Goal: Find specific page/section: Find specific page/section

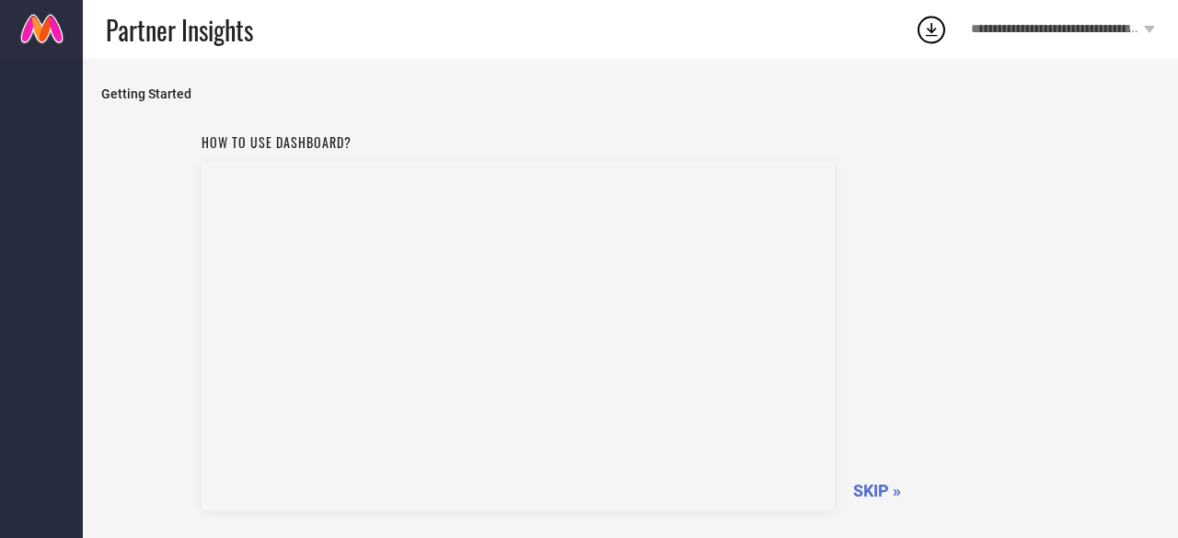
click at [867, 491] on span "SKIP »" at bounding box center [877, 490] width 48 height 19
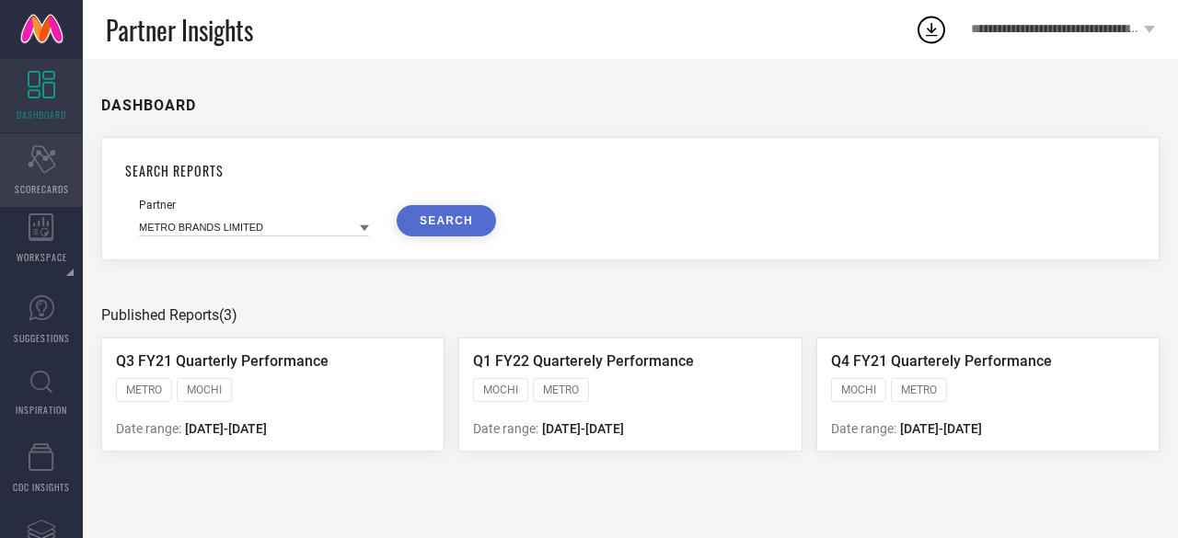
click at [42, 172] on icon "Scorecard" at bounding box center [42, 159] width 29 height 28
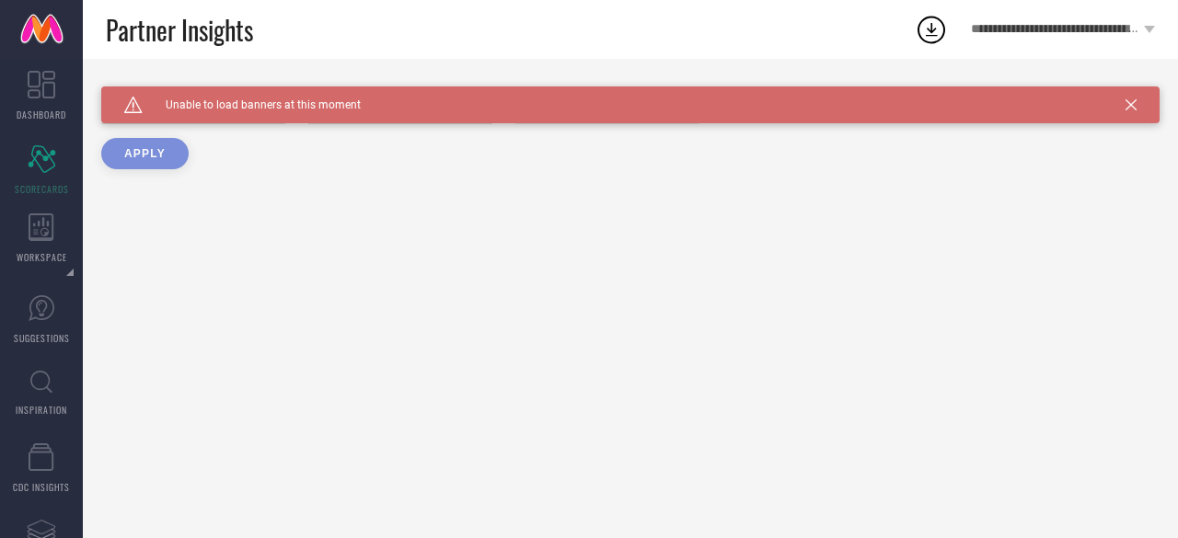
type input "All"
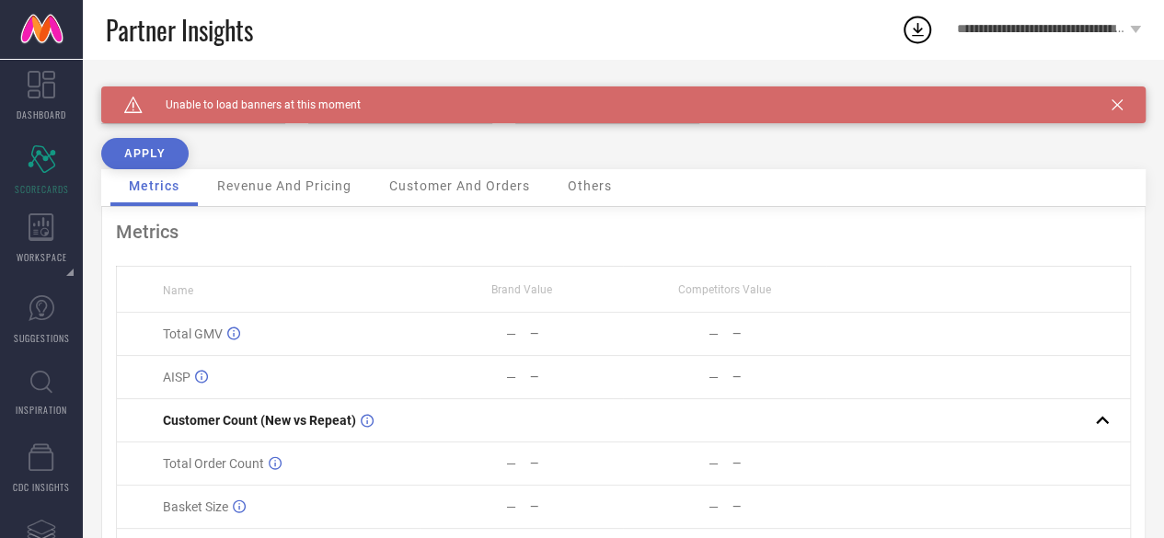
click at [152, 148] on button "APPLY" at bounding box center [144, 153] width 87 height 31
click at [52, 77] on icon at bounding box center [42, 85] width 28 height 28
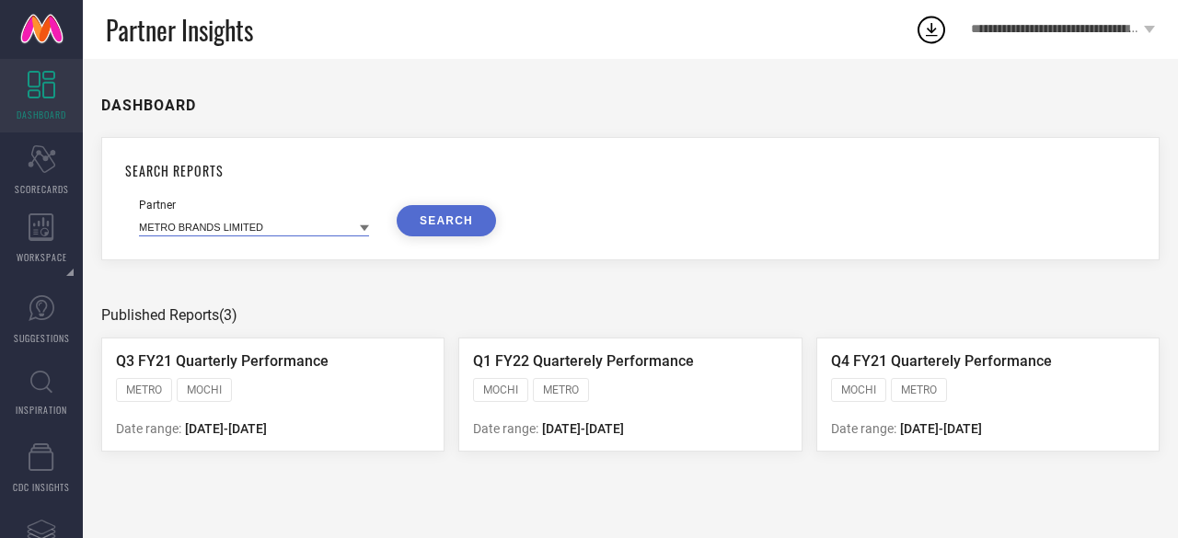
click at [357, 230] on input at bounding box center [254, 226] width 230 height 19
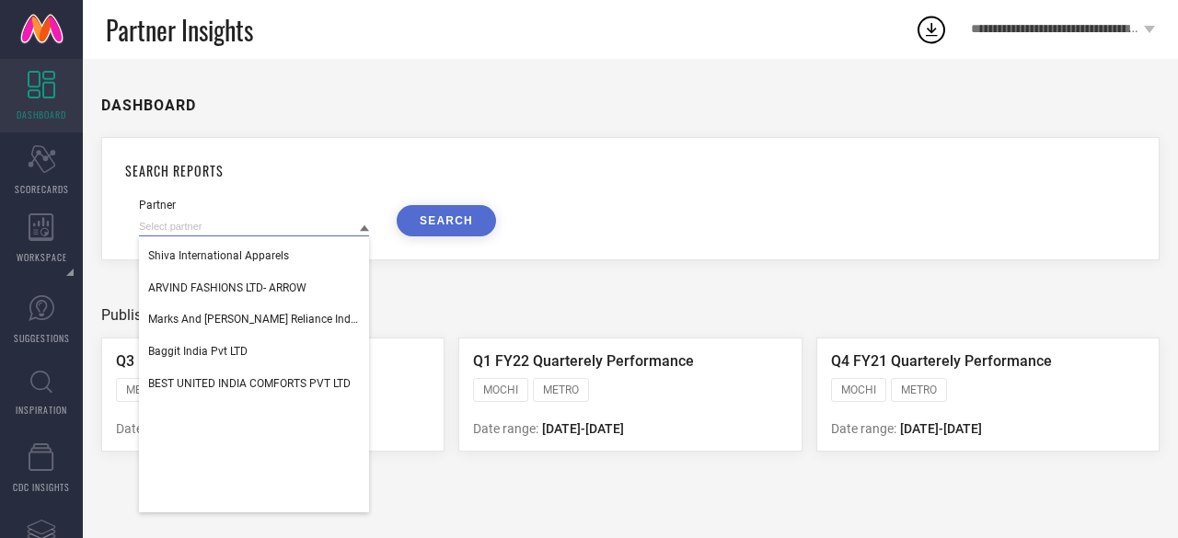
scroll to position [2085, 0]
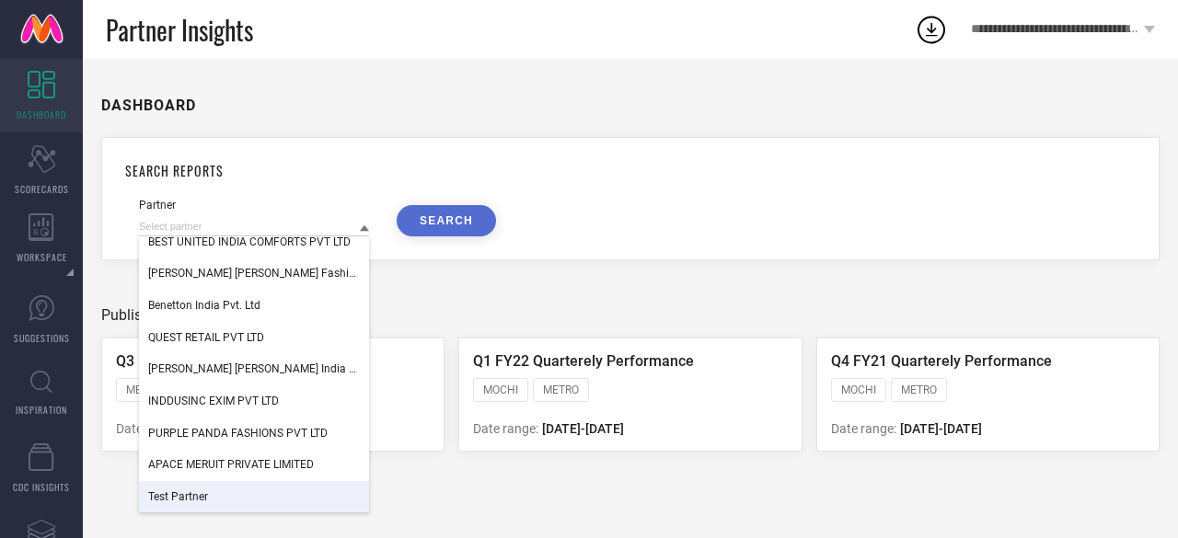
click at [247, 489] on div "Test Partner" at bounding box center [254, 496] width 230 height 31
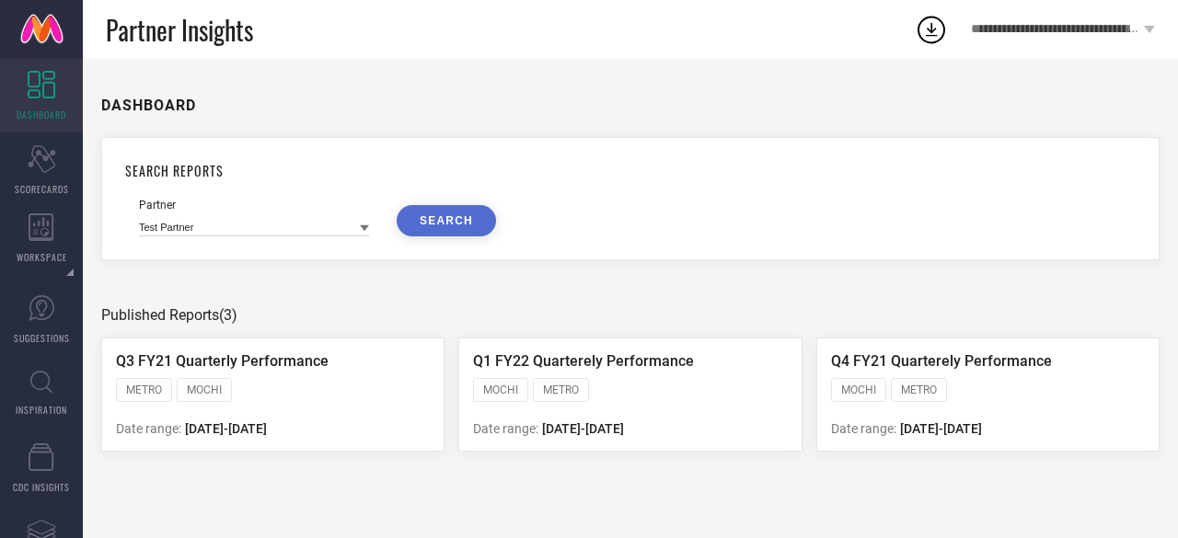
click at [457, 227] on button "SEARCH" at bounding box center [446, 220] width 99 height 31
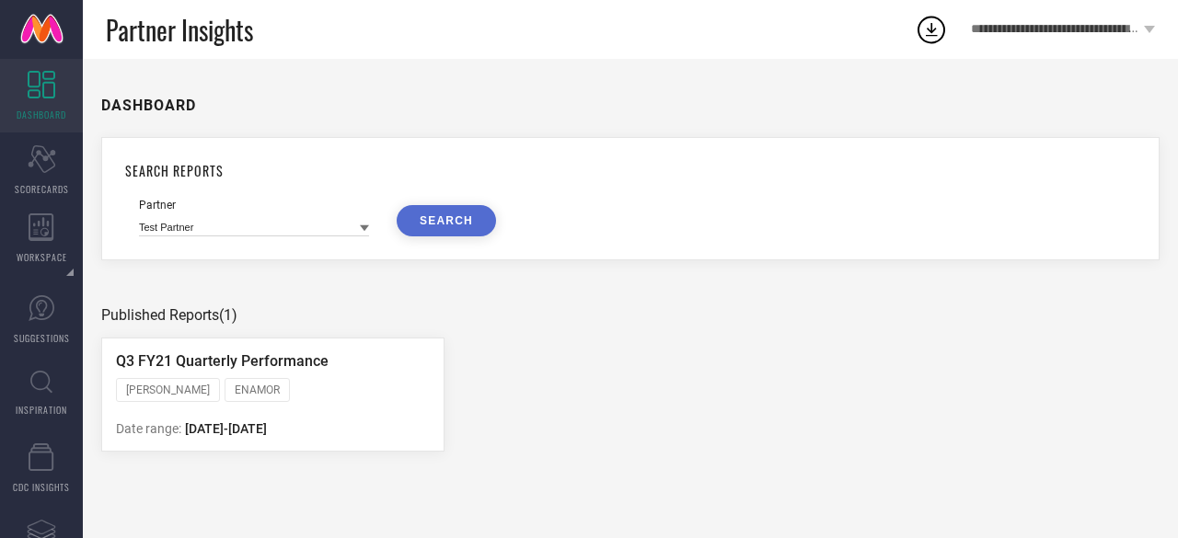
click at [272, 378] on div "Q3 FY21 Quarterly Performance [PERSON_NAME] ENAMOR Date range: [DATE] - [DATE]" at bounding box center [272, 395] width 343 height 114
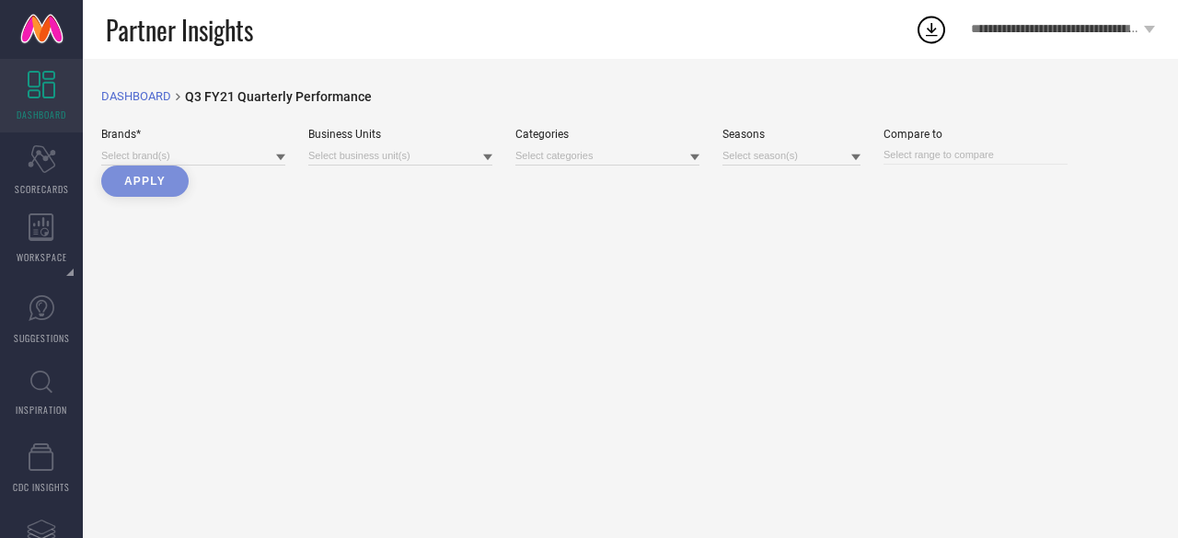
click at [282, 157] on icon at bounding box center [280, 158] width 9 height 6
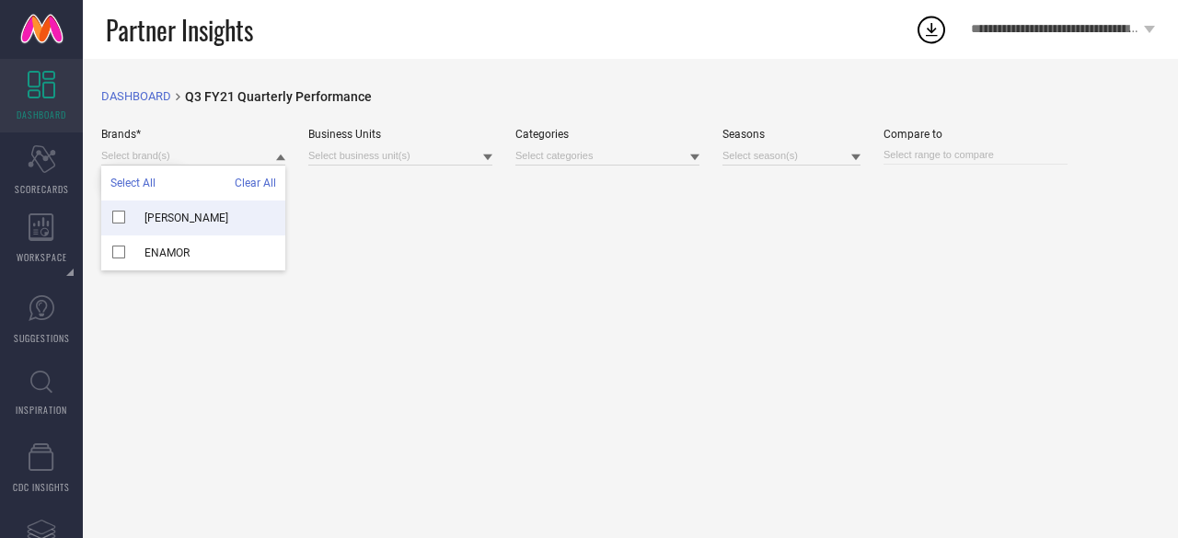
click at [268, 189] on span "Clear All" at bounding box center [255, 183] width 41 height 13
click at [119, 222] on div "[PERSON_NAME]" at bounding box center [193, 218] width 184 height 35
click at [383, 240] on div "DASHBOARD breadcrumb Created with Sketch. Q3 FY21 Quarterly Performance Brands*…" at bounding box center [630, 299] width 1095 height 480
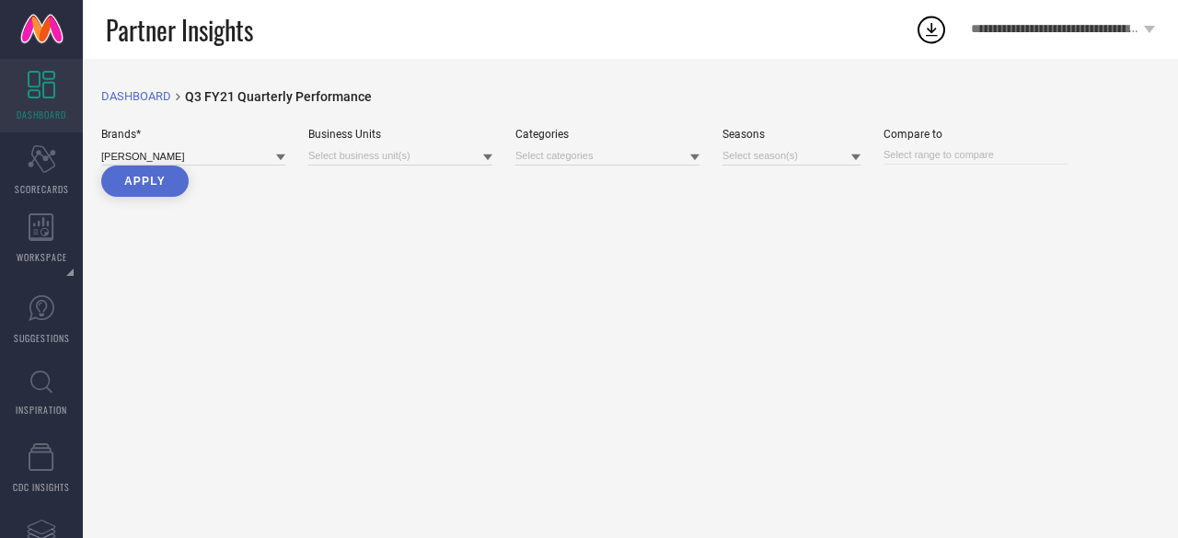
click at [179, 185] on button "Apply" at bounding box center [144, 181] width 87 height 31
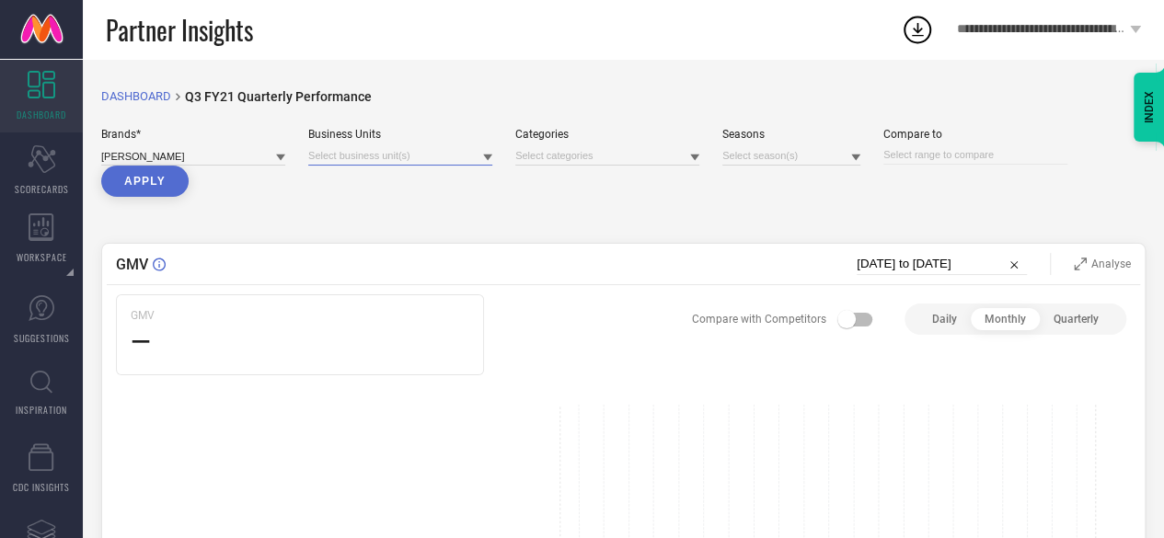
click at [466, 156] on input at bounding box center [400, 155] width 184 height 19
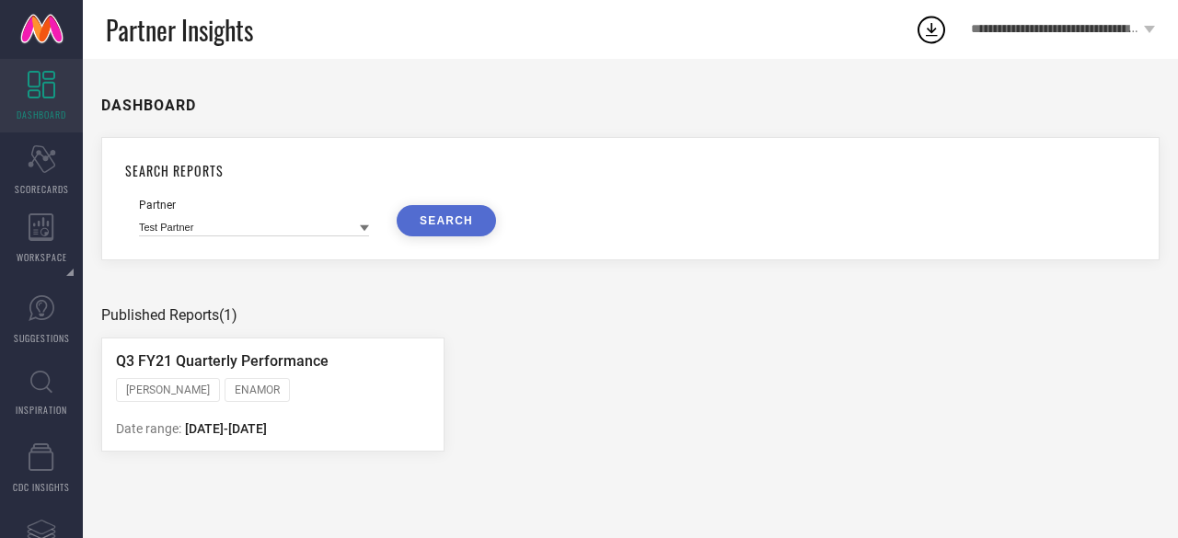
click at [363, 228] on icon at bounding box center [364, 229] width 9 height 6
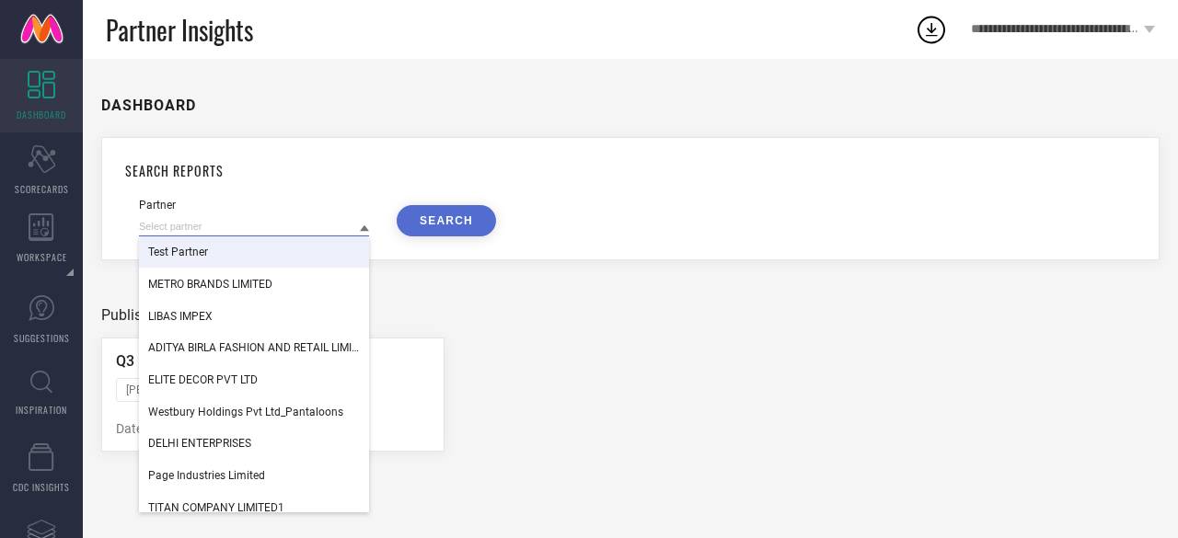
click at [203, 226] on input at bounding box center [254, 226] width 230 height 19
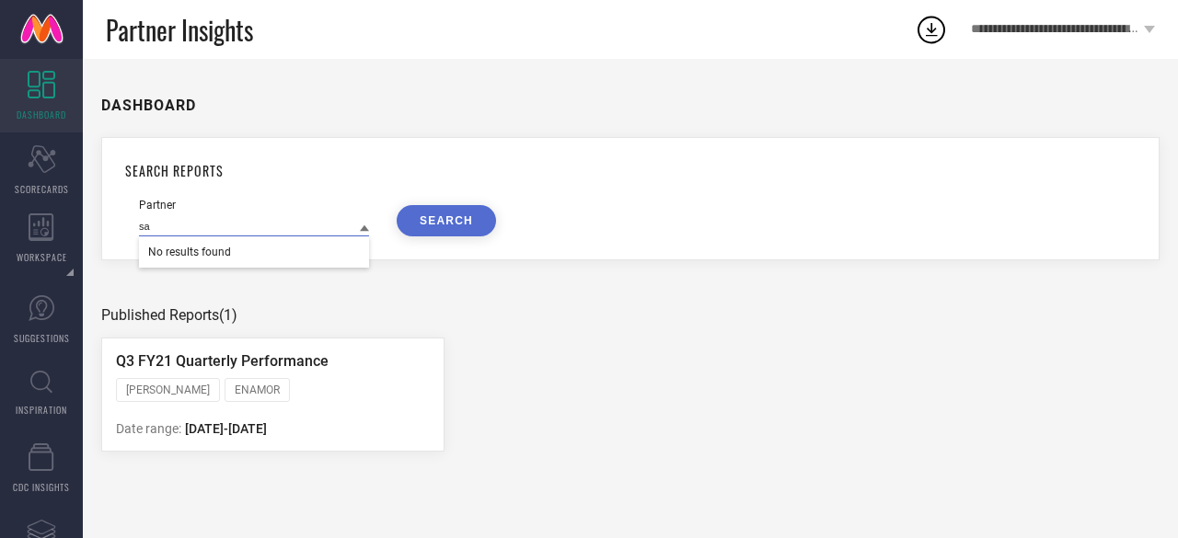
type input "s"
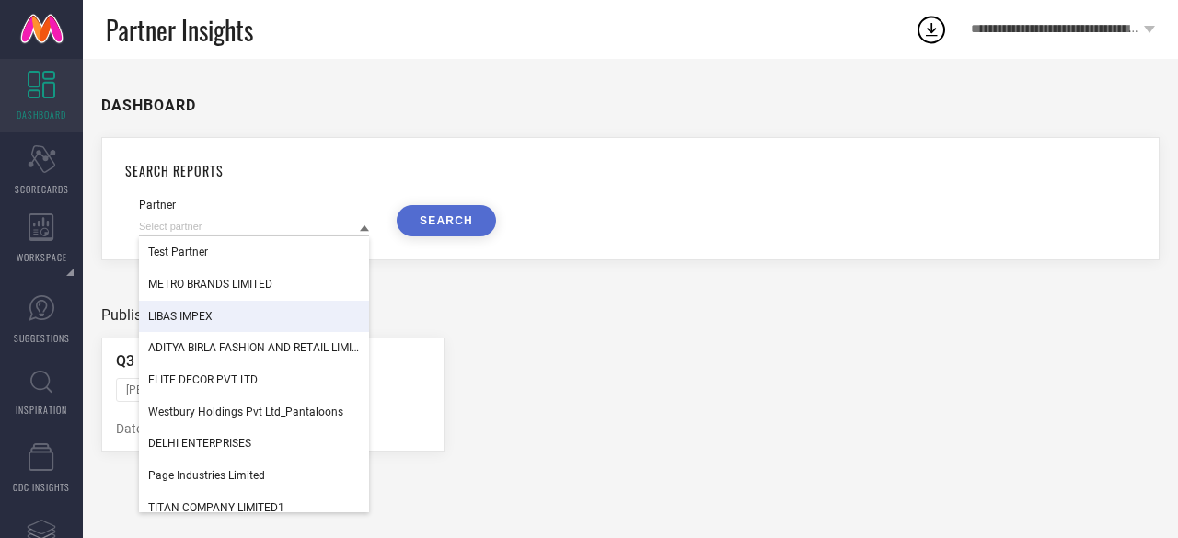
click at [519, 306] on div "DASHBOARD SEARCH REPORTS Partner Test Partner METRO BRANDS LIMITED LIBAS IMPEX …" at bounding box center [630, 299] width 1095 height 480
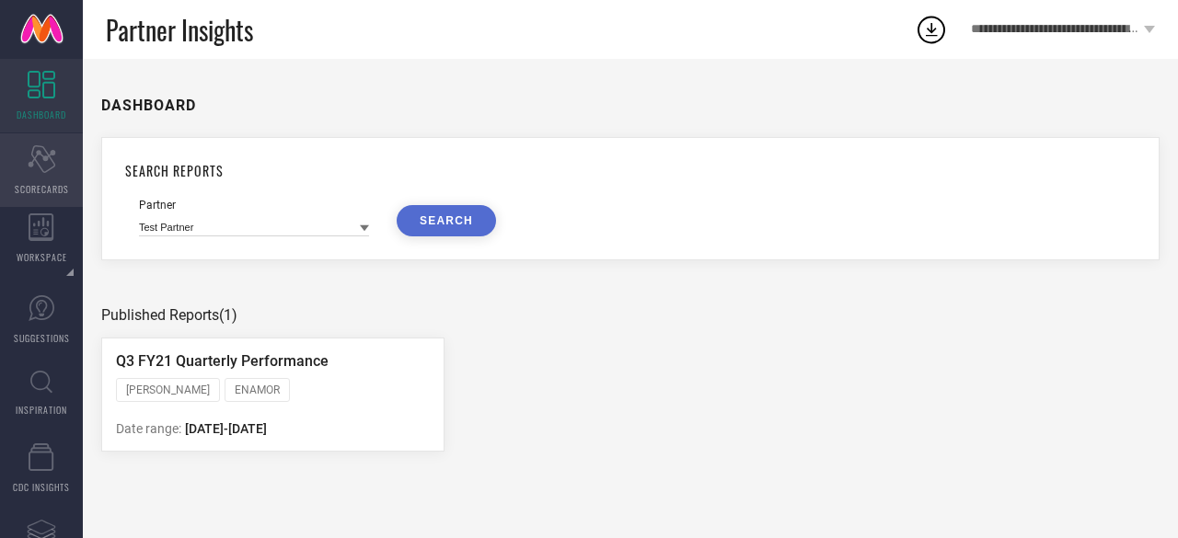
click at [44, 179] on div "Scorecard SCORECARDS" at bounding box center [41, 170] width 83 height 74
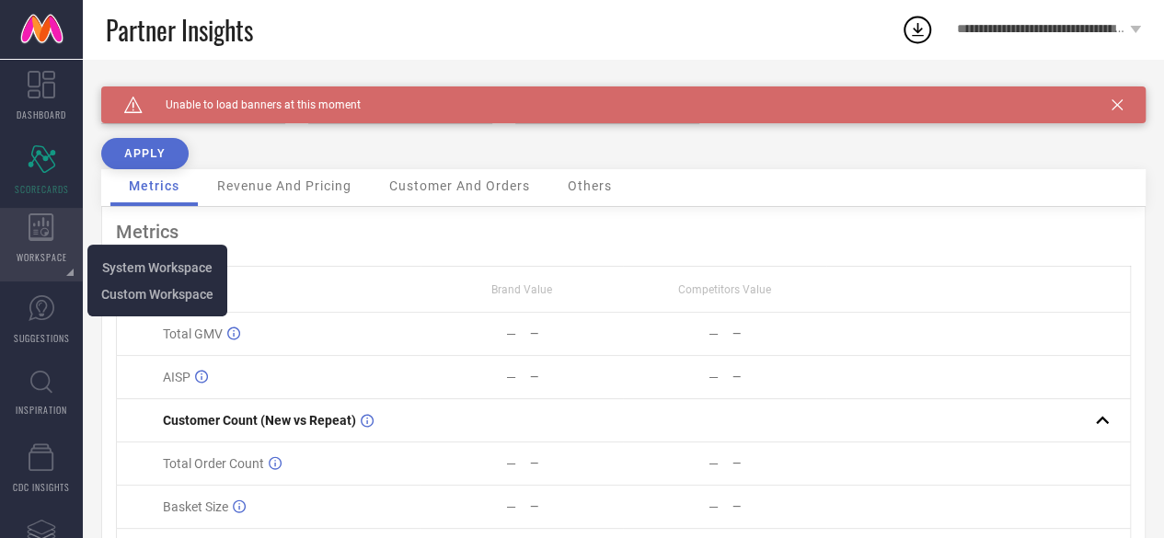
click at [26, 229] on div "WORKSPACE" at bounding box center [41, 245] width 83 height 74
click at [20, 237] on div "WORKSPACE" at bounding box center [41, 245] width 83 height 74
click at [130, 277] on li "System Workspace" at bounding box center [157, 267] width 131 height 27
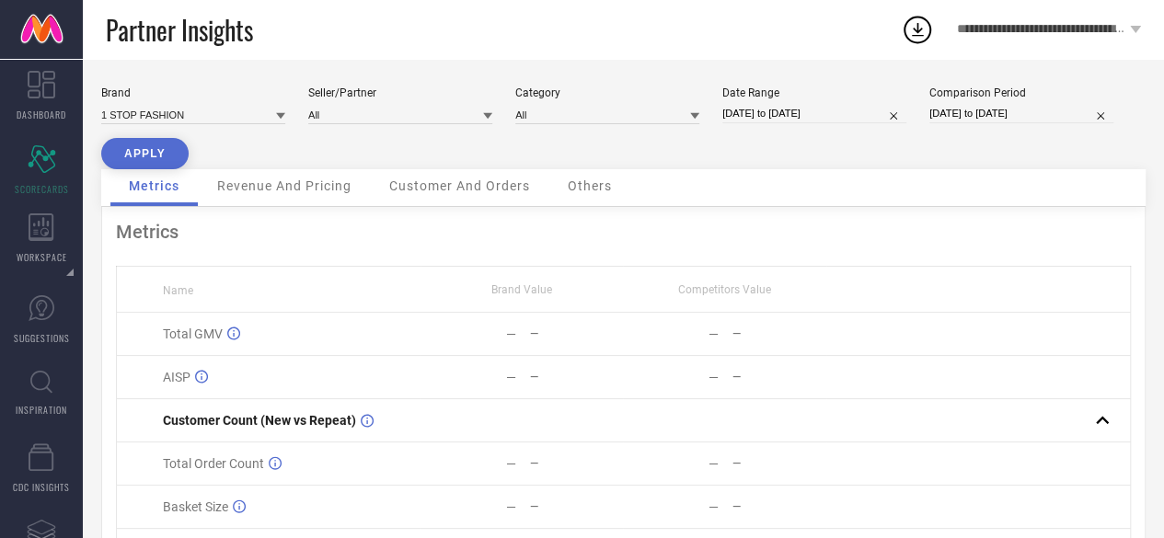
click at [280, 119] on icon at bounding box center [280, 115] width 9 height 9
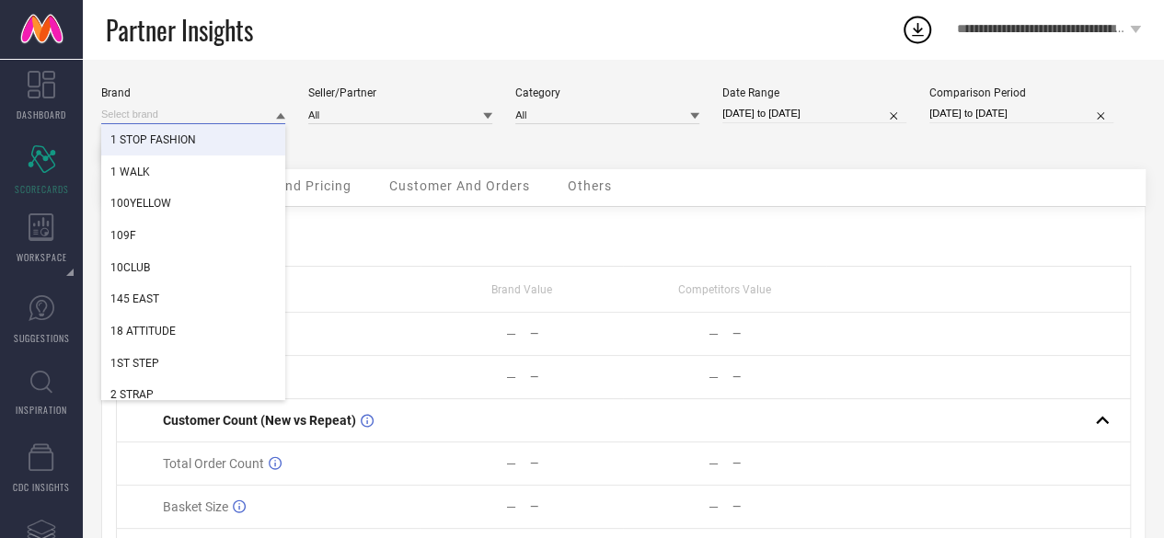
click at [151, 118] on input at bounding box center [193, 114] width 184 height 19
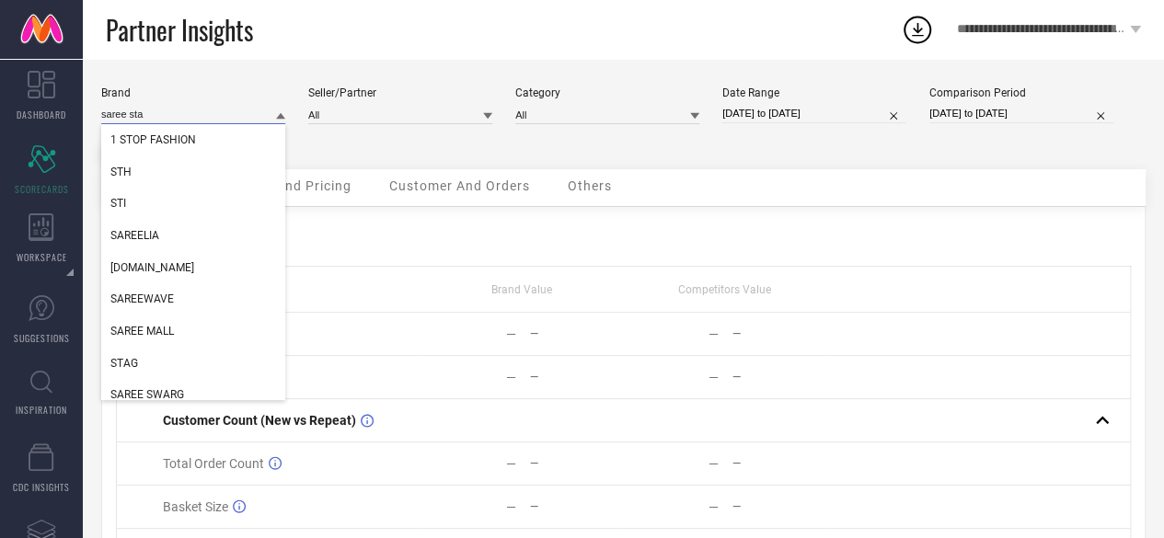
type input "saree star"
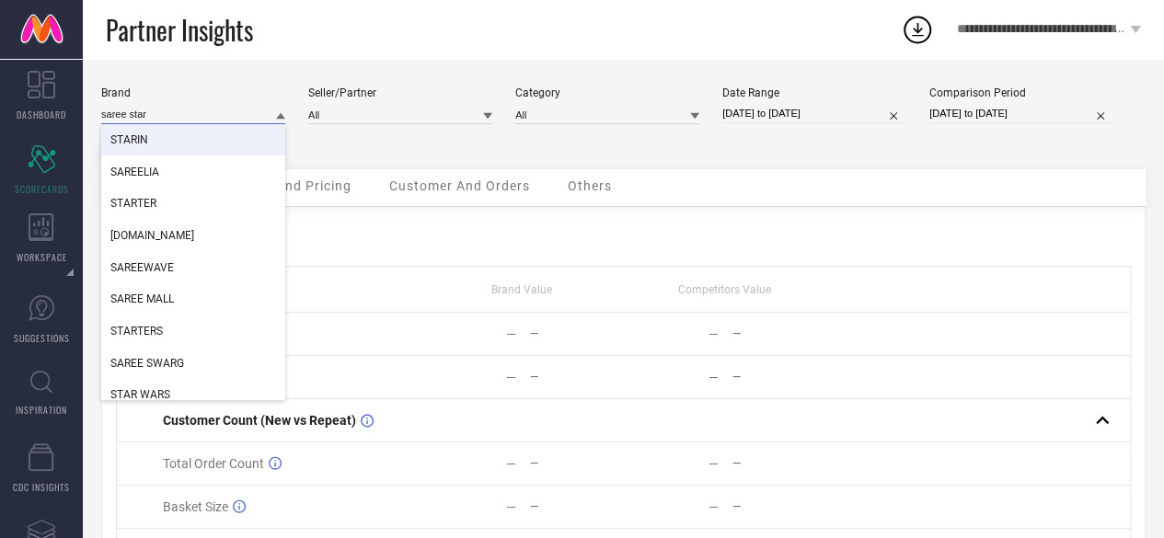
click at [156, 110] on input "saree star" at bounding box center [193, 114] width 184 height 19
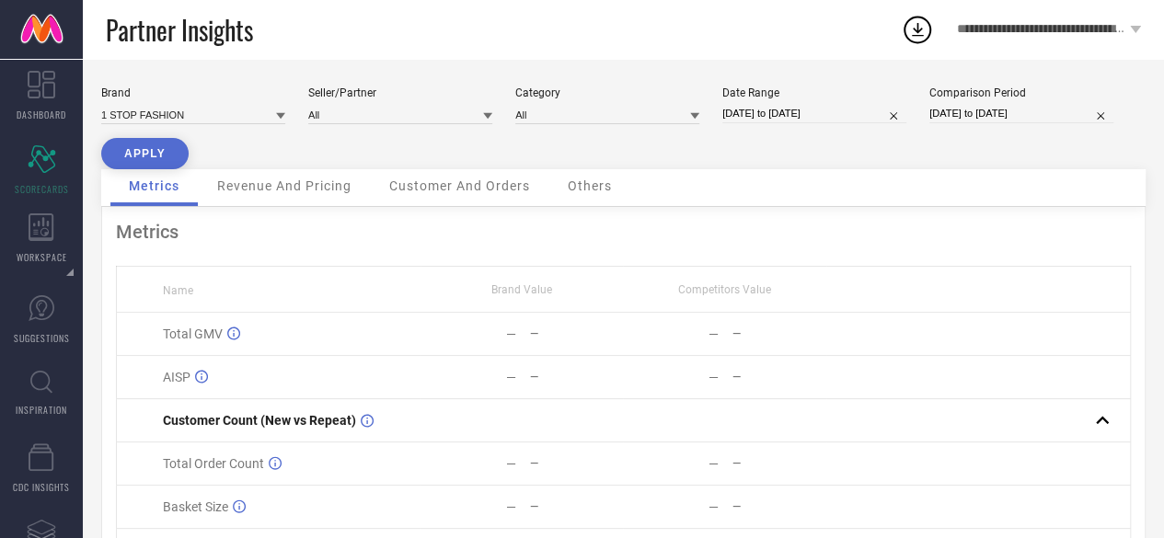
click at [155, 147] on button "APPLY" at bounding box center [144, 153] width 87 height 31
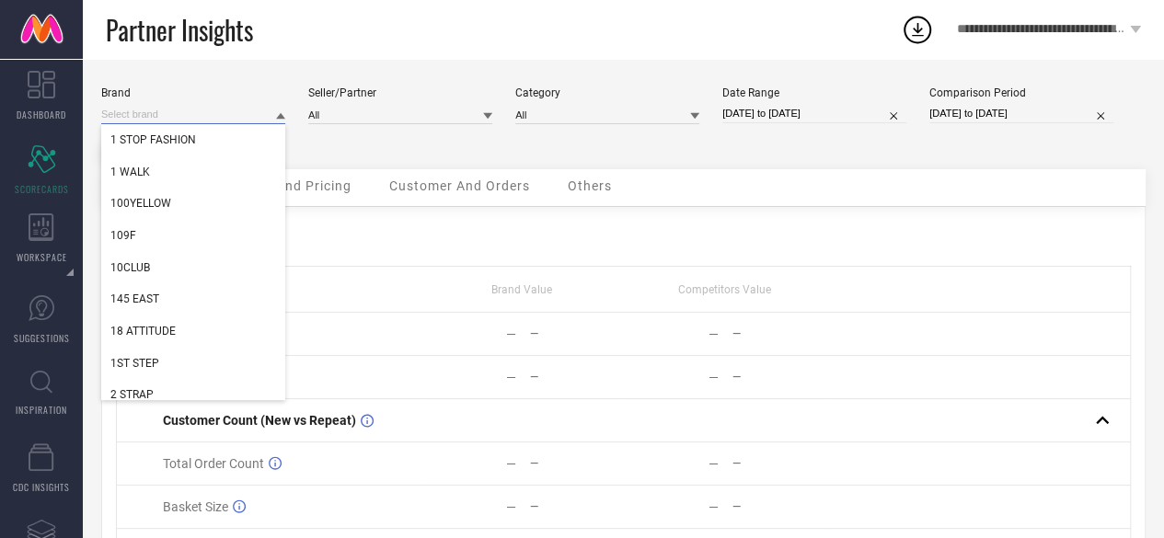
click at [172, 121] on input at bounding box center [193, 114] width 184 height 19
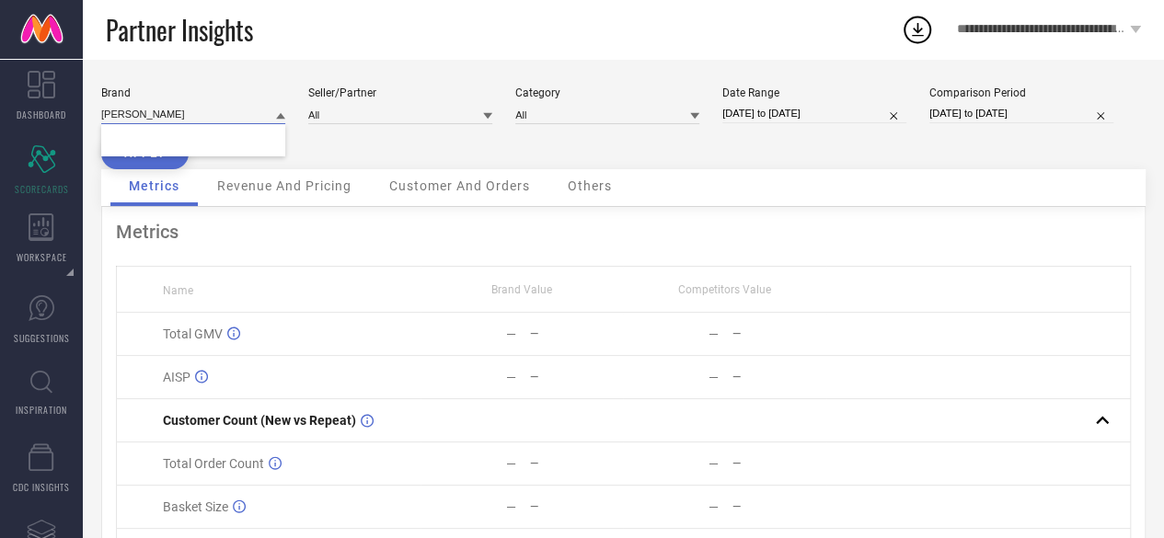
type input "kipek"
drag, startPoint x: 127, startPoint y: 113, endPoint x: 95, endPoint y: 117, distance: 32.4
click at [95, 117] on div "Brand kipek Seller/Partner All Category All Date Range [DATE] to [DATE] Compari…" at bounding box center [623, 374] width 1081 height 631
drag, startPoint x: 195, startPoint y: 116, endPoint x: 106, endPoint y: 120, distance: 89.4
click at [106, 120] on input at bounding box center [193, 114] width 184 height 19
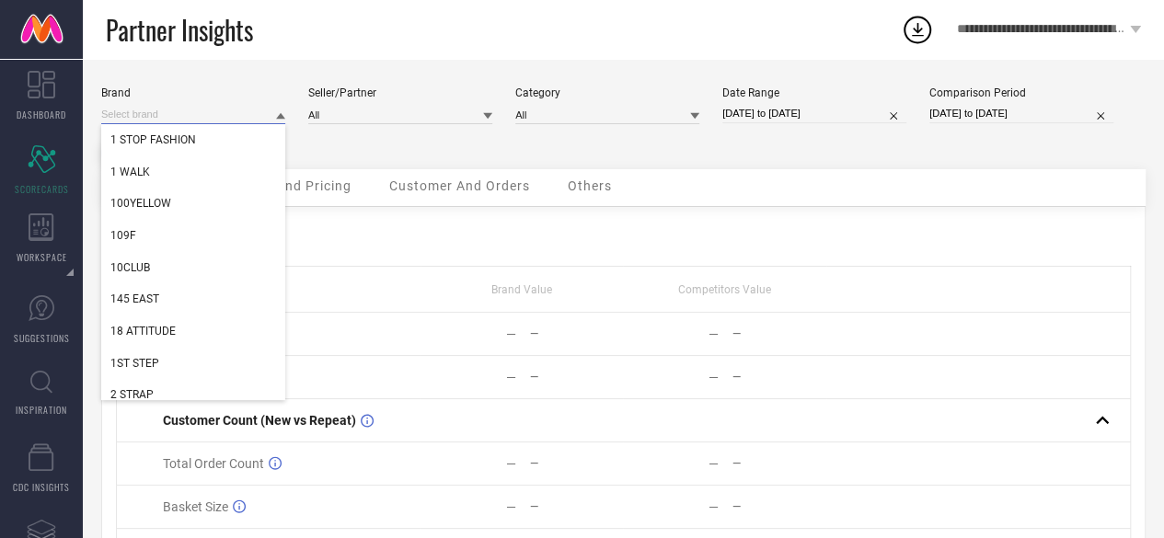
click at [108, 114] on input at bounding box center [193, 114] width 184 height 19
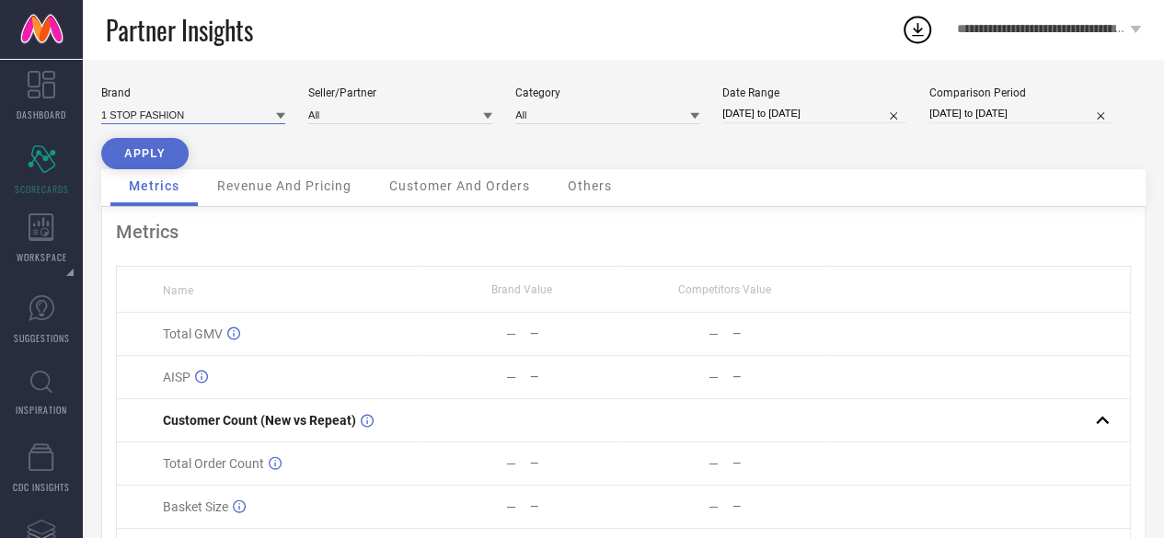
click at [108, 114] on input at bounding box center [193, 114] width 184 height 19
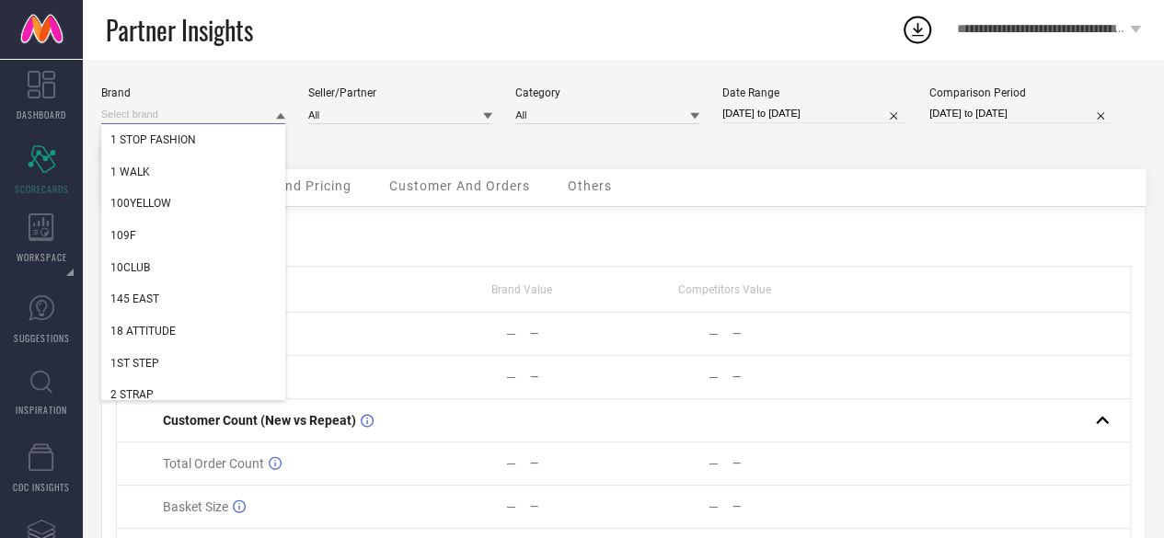
click at [108, 114] on input at bounding box center [193, 114] width 184 height 19
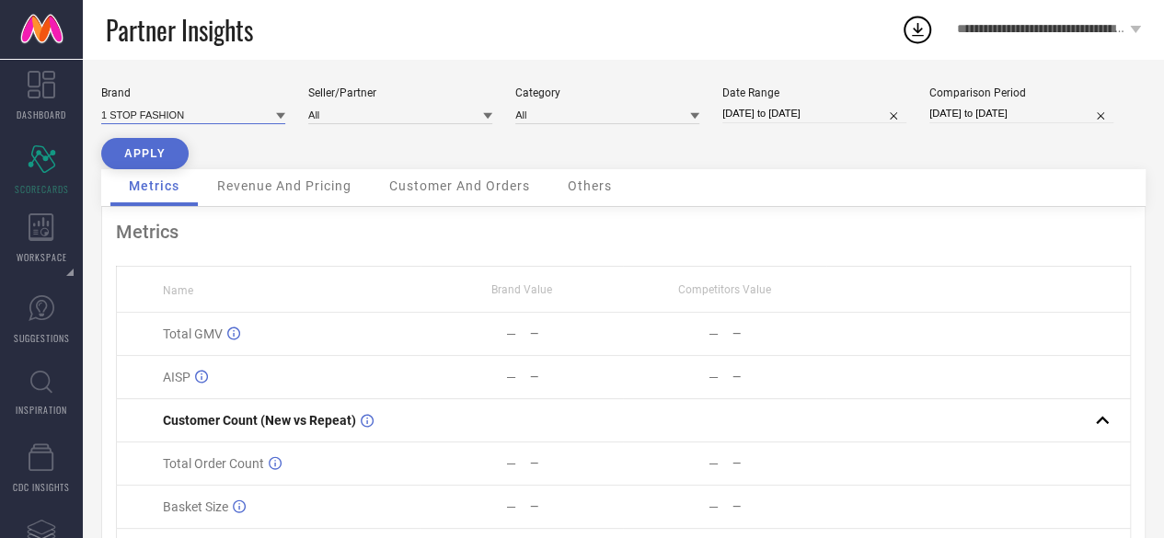
click at [108, 114] on input at bounding box center [193, 114] width 184 height 19
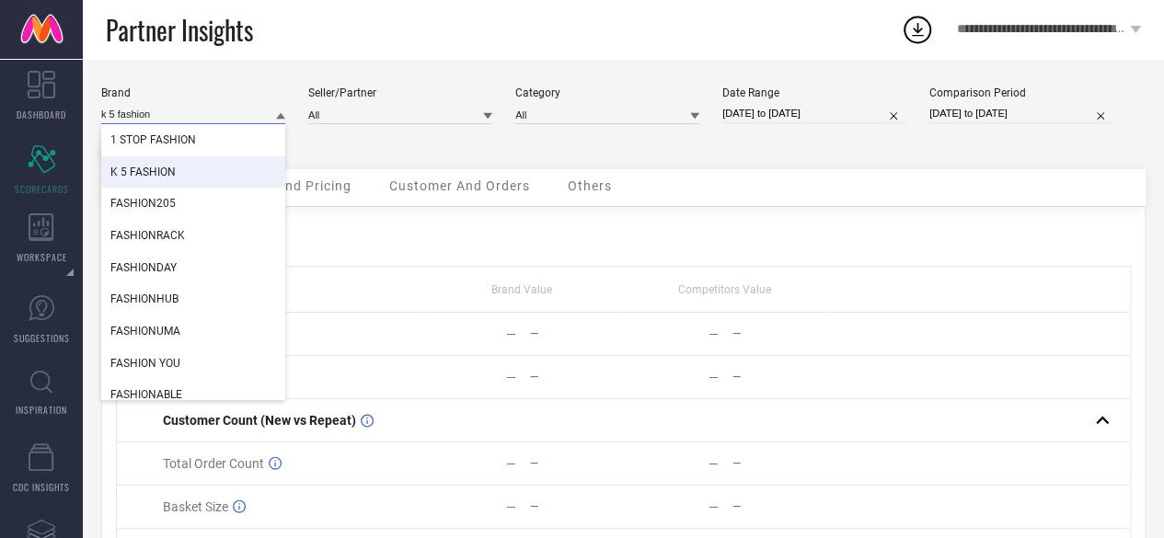
type input "k 5 fashion"
click at [167, 167] on span "K 5 FASHION" at bounding box center [142, 172] width 65 height 13
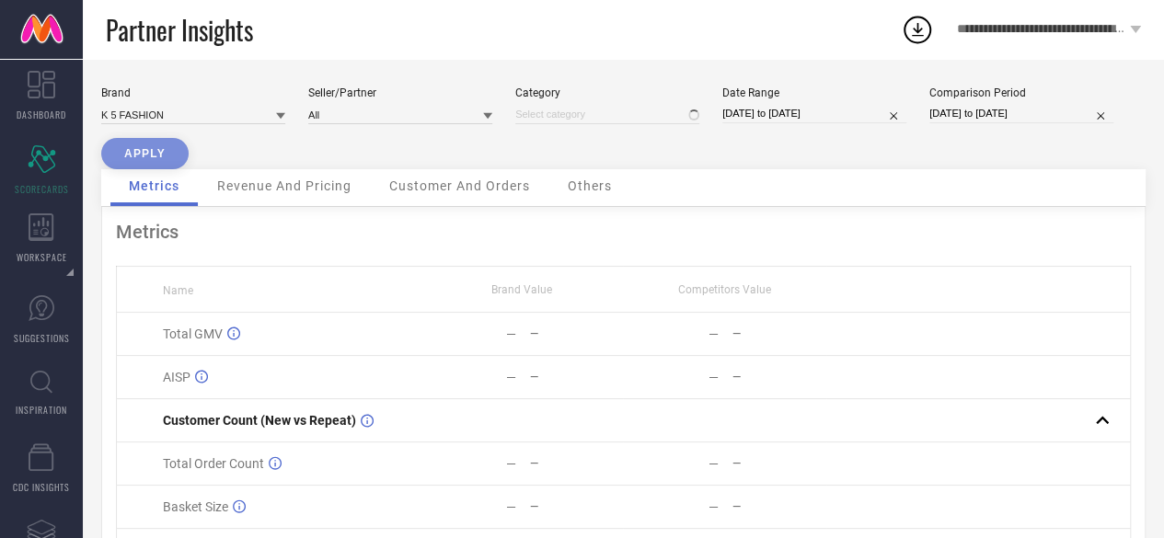
type input "All"
click at [151, 151] on button "APPLY" at bounding box center [144, 153] width 87 height 31
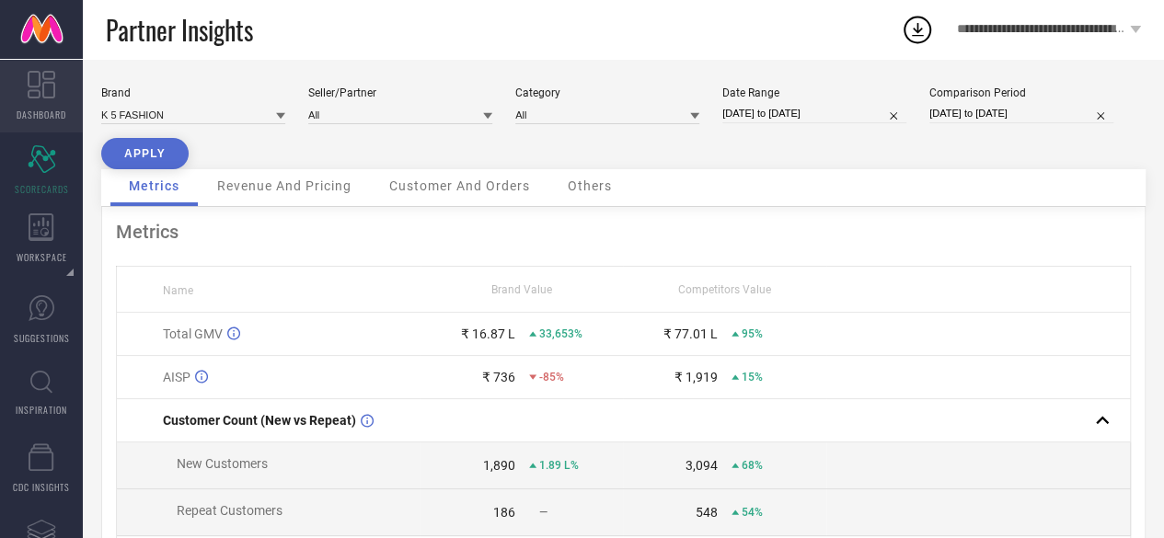
click at [43, 110] on span "DASHBOARD" at bounding box center [42, 115] width 50 height 14
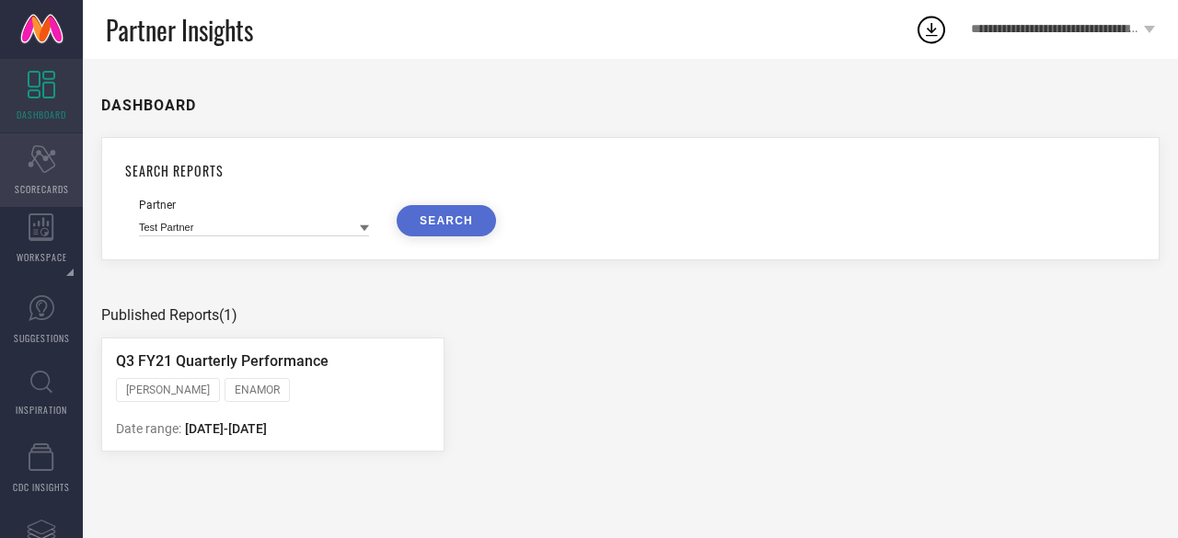
click at [53, 184] on span "SCORECARDS" at bounding box center [42, 189] width 54 height 14
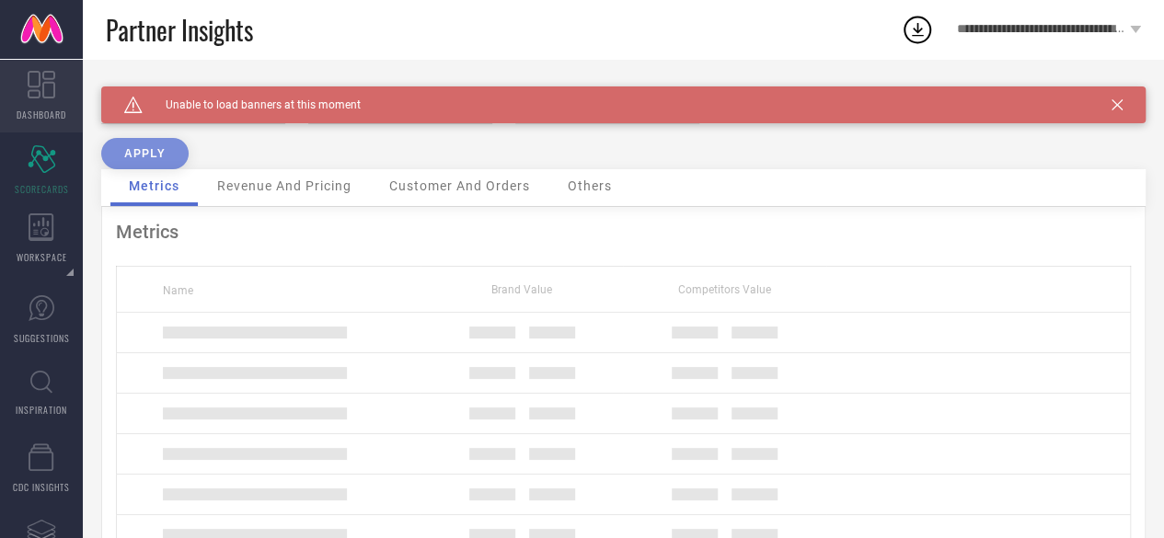
click at [46, 94] on icon at bounding box center [42, 85] width 28 height 28
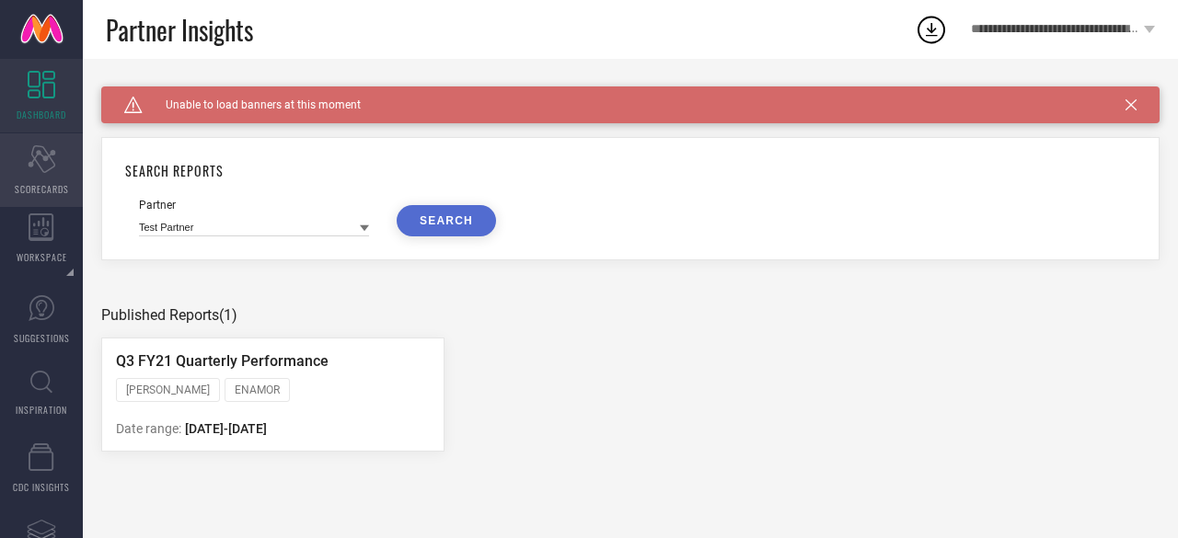
click at [55, 173] on div "Scorecard SCORECARDS" at bounding box center [41, 170] width 83 height 74
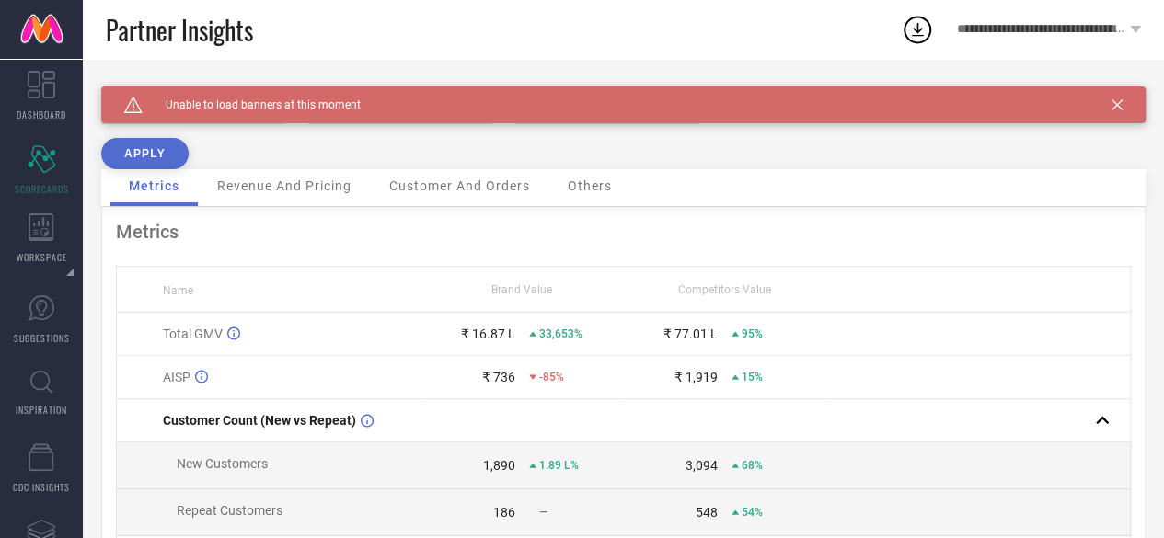
click at [166, 150] on button "APPLY" at bounding box center [144, 153] width 87 height 31
click at [1123, 100] on icon at bounding box center [1117, 104] width 11 height 11
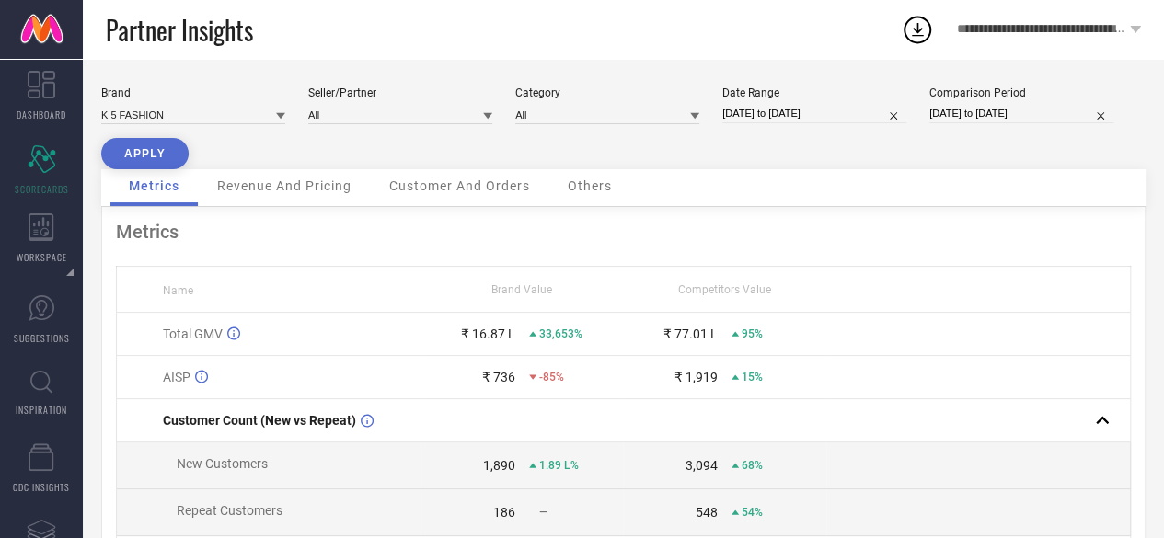
click at [283, 114] on icon at bounding box center [280, 116] width 9 height 6
